Goal: Use online tool/utility: Utilize a website feature to perform a specific function

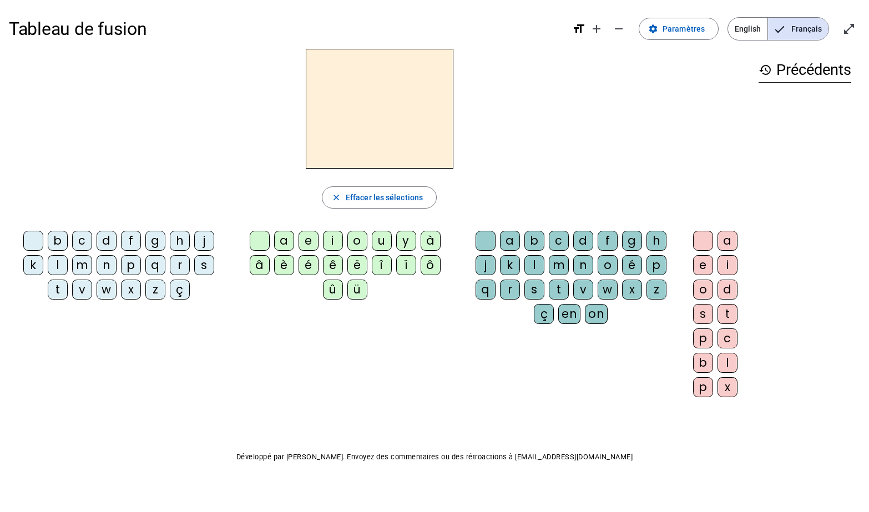
click at [138, 263] on div "p" at bounding box center [131, 265] width 20 height 20
click at [372, 242] on div "u" at bounding box center [382, 241] width 20 height 20
click at [508, 284] on div "r" at bounding box center [510, 290] width 20 height 20
click at [85, 264] on div "m" at bounding box center [82, 265] width 20 height 20
click at [108, 244] on div "d" at bounding box center [107, 241] width 20 height 20
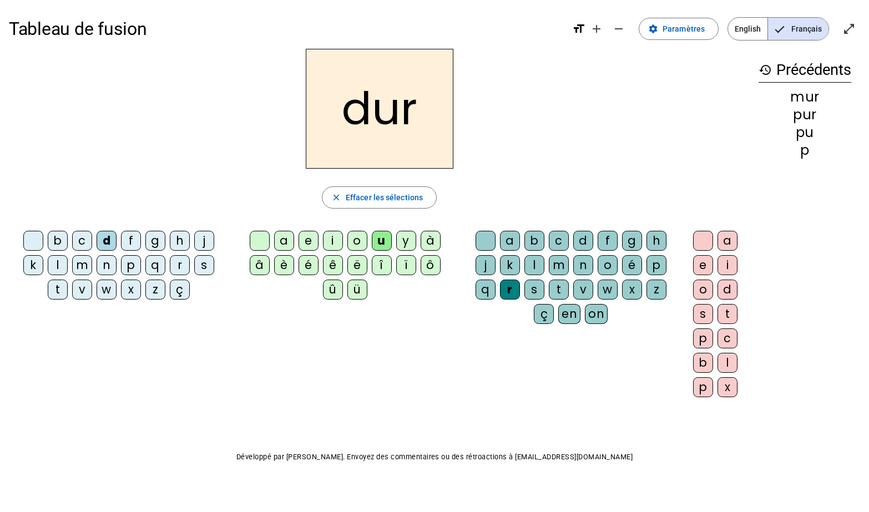
click at [513, 287] on div "r" at bounding box center [510, 290] width 20 height 20
click at [488, 238] on div at bounding box center [486, 241] width 20 height 20
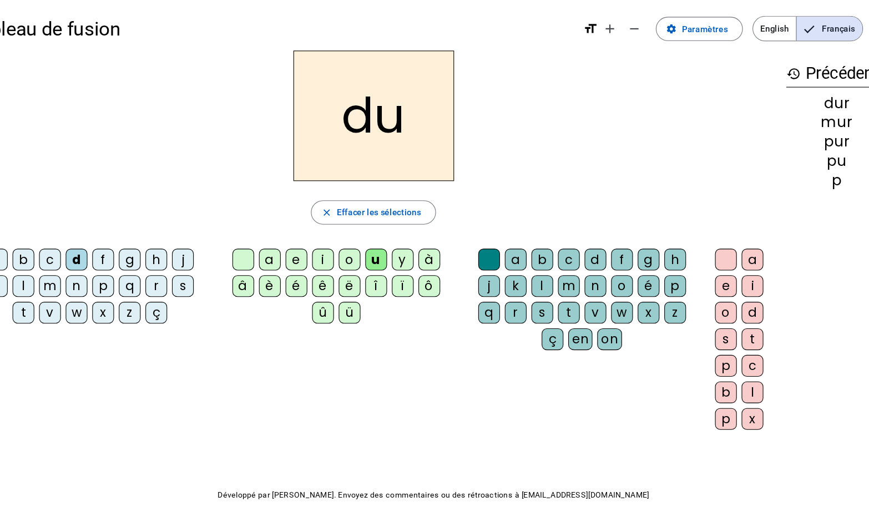
click at [63, 237] on div "b" at bounding box center [58, 241] width 20 height 20
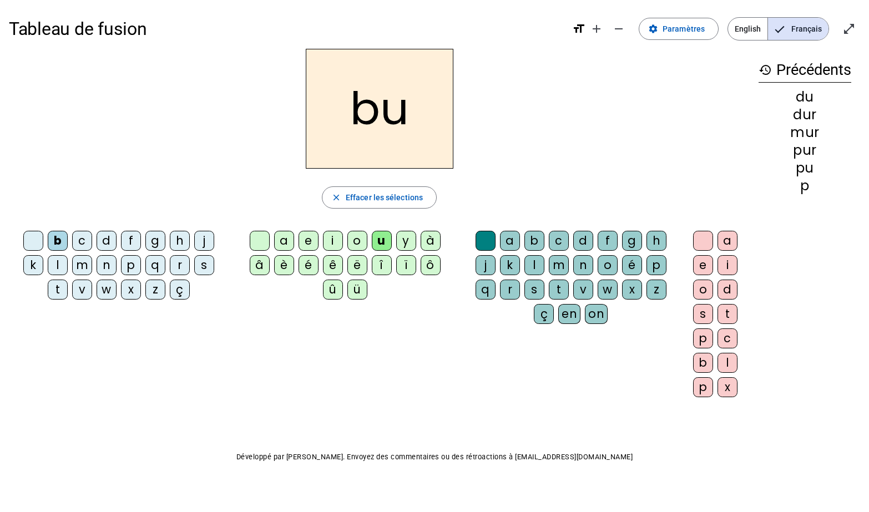
click at [59, 269] on div "l" at bounding box center [58, 265] width 20 height 20
click at [274, 245] on div "a" at bounding box center [284, 241] width 20 height 20
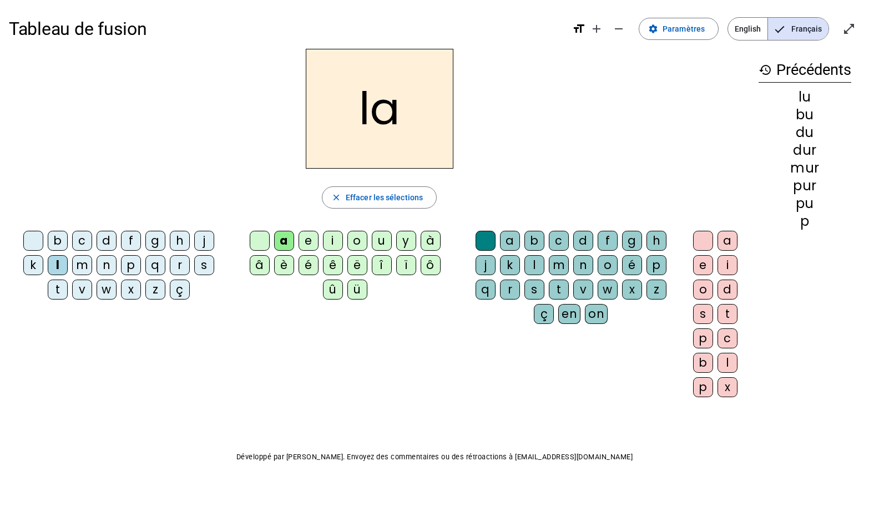
click at [82, 268] on div "m" at bounding box center [82, 265] width 20 height 20
click at [299, 239] on div "e" at bounding box center [309, 241] width 20 height 20
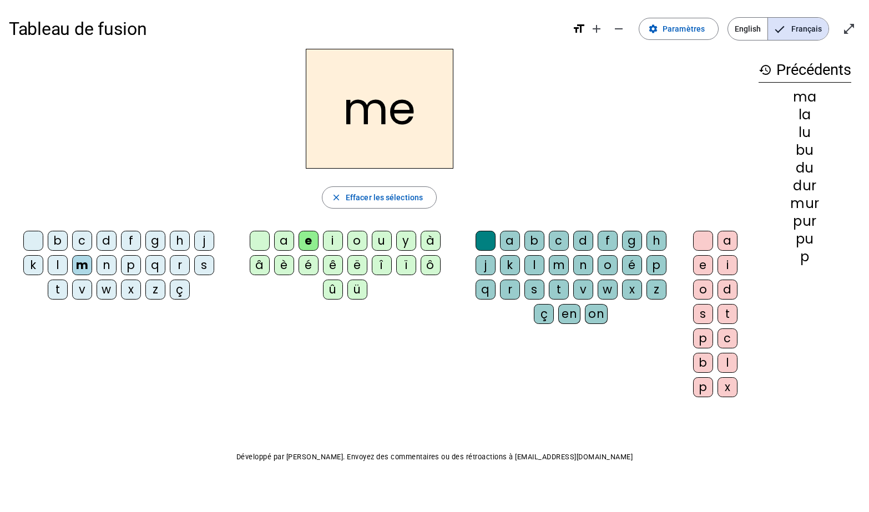
click at [205, 241] on div "j" at bounding box center [204, 241] width 20 height 20
click at [104, 240] on div "d" at bounding box center [107, 241] width 20 height 20
